Goal: Use online tool/utility: Utilize a website feature to perform a specific function

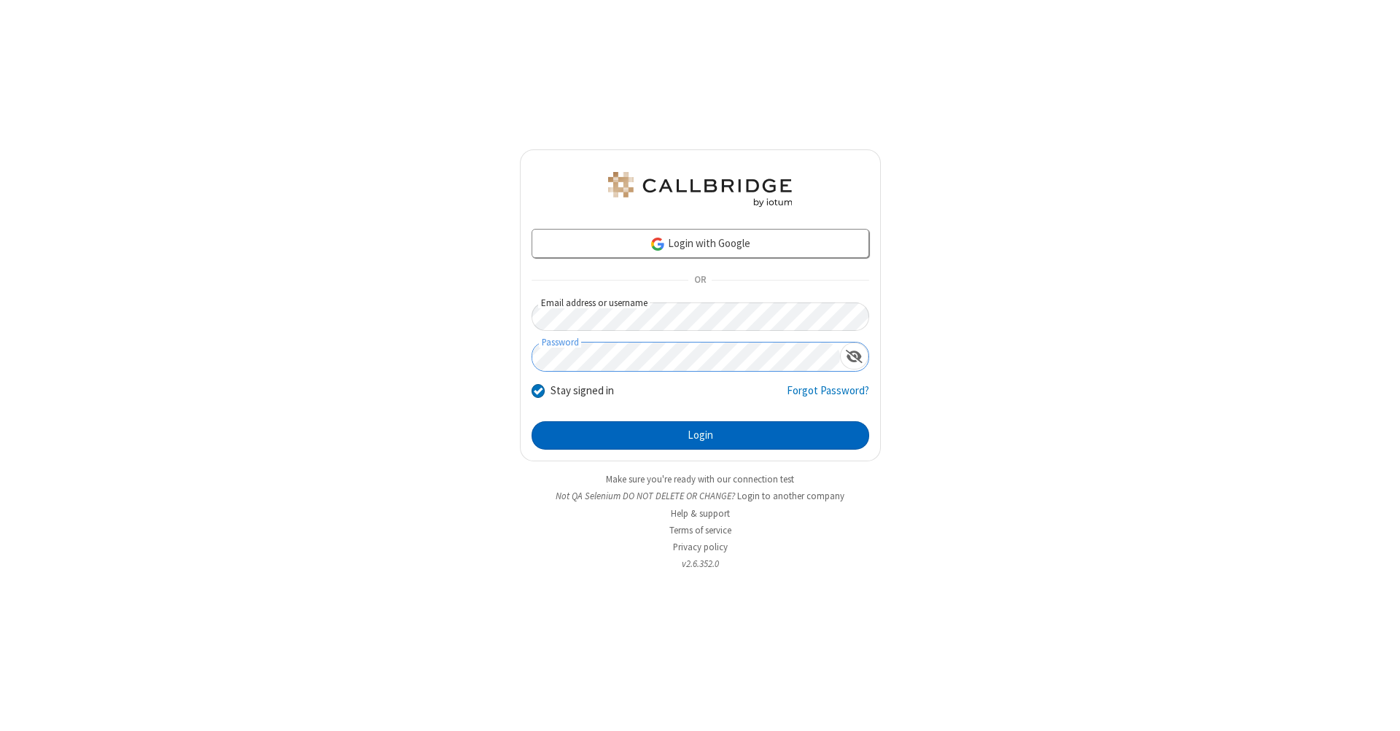
click at [700, 436] on button "Login" at bounding box center [701, 435] width 338 height 29
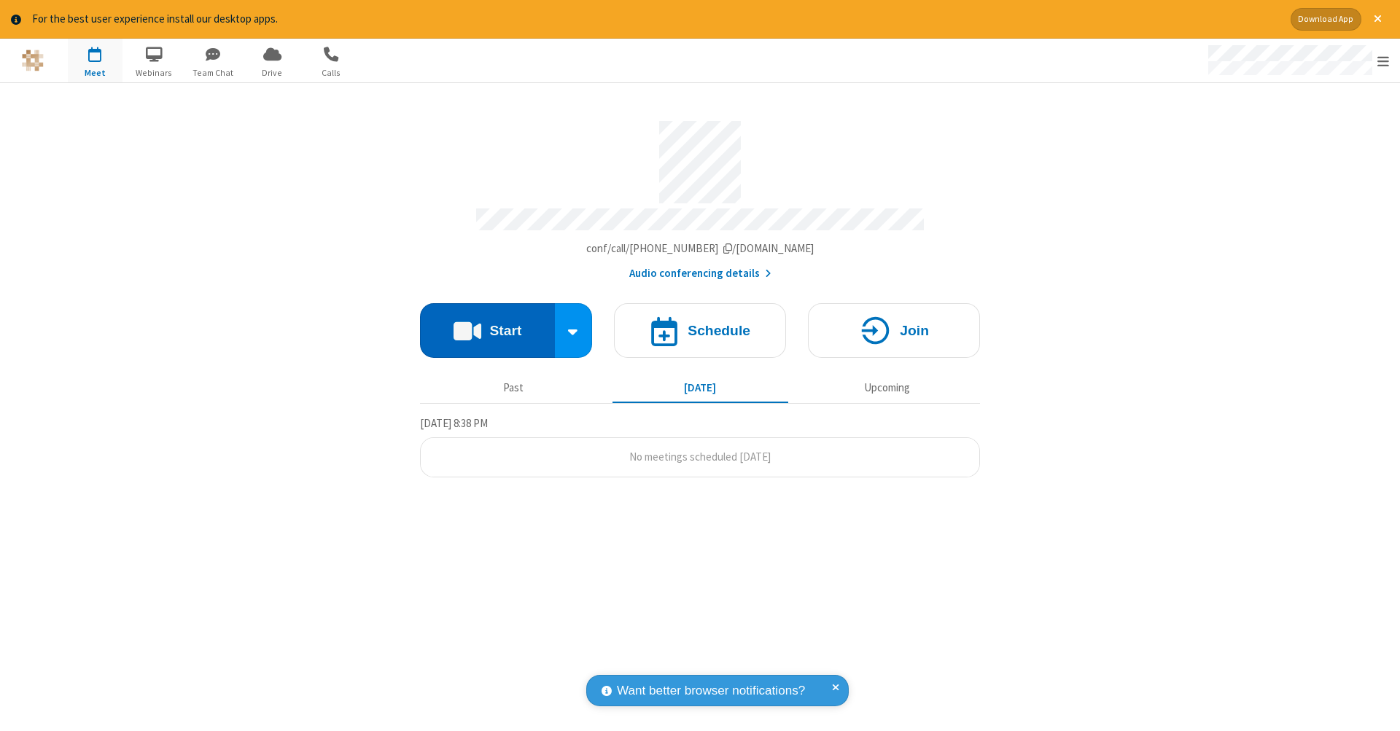
click at [487, 323] on button "Start" at bounding box center [487, 330] width 135 height 55
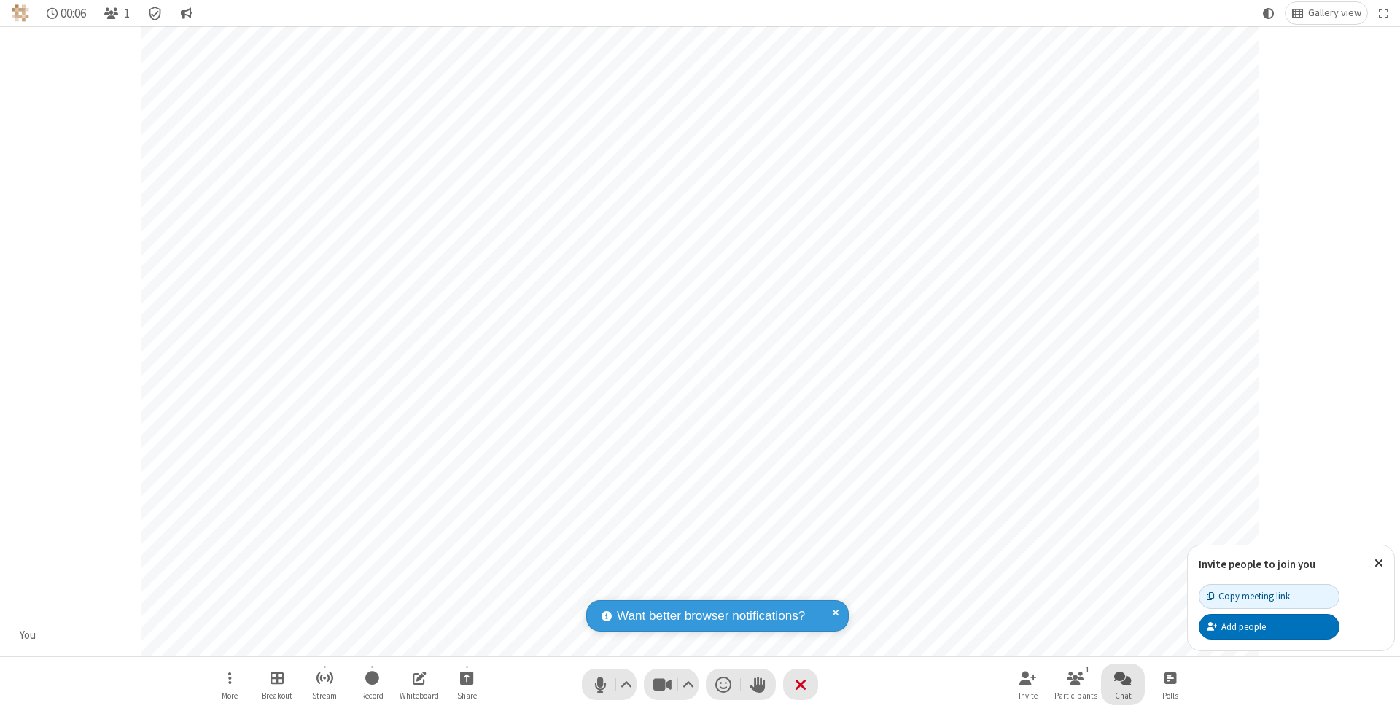
click at [1122, 677] on span "Open chat" at bounding box center [1122, 678] width 17 height 18
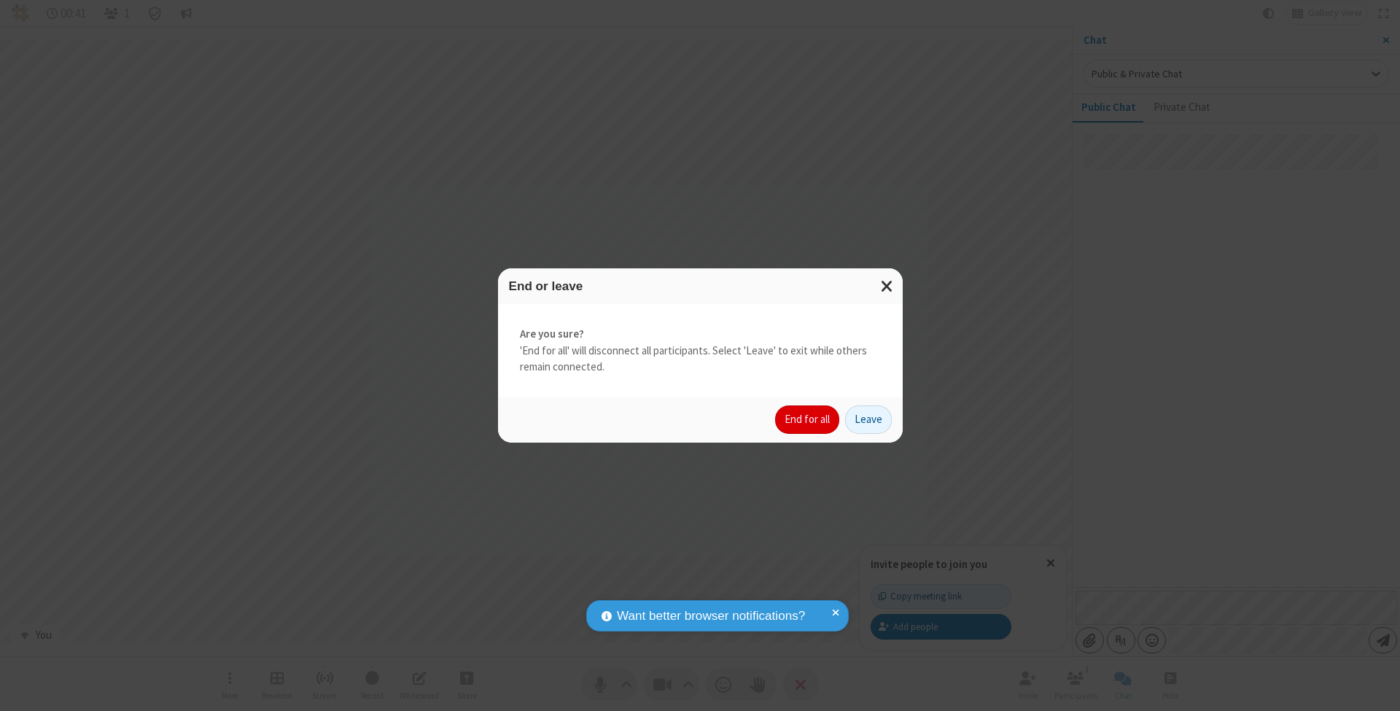
click at [808, 419] on button "End for all" at bounding box center [807, 419] width 64 height 29
